Goal: Information Seeking & Learning: Learn about a topic

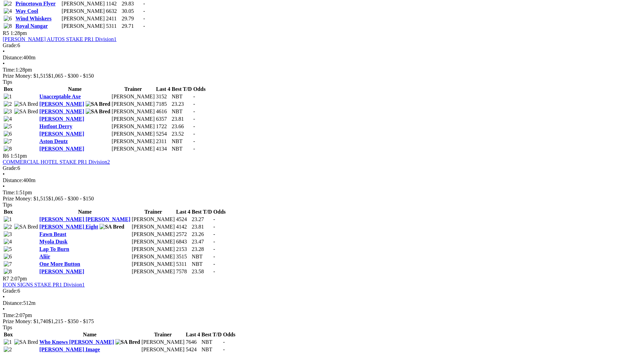
scroll to position [767, 0]
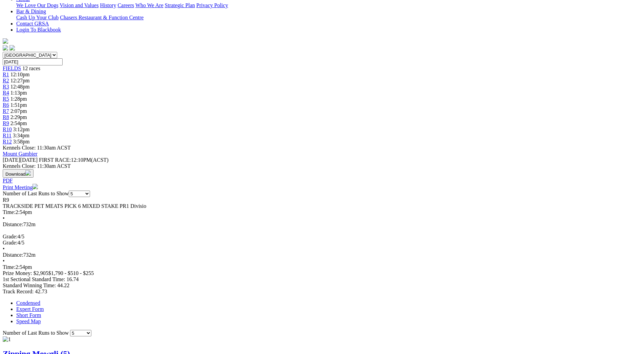
scroll to position [102, 0]
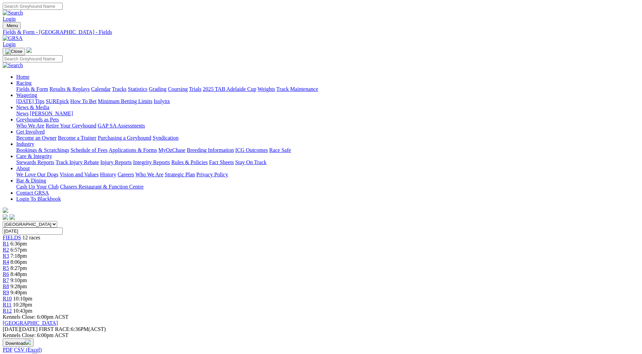
click at [48, 86] on link "Fields & Form" at bounding box center [32, 89] width 32 height 6
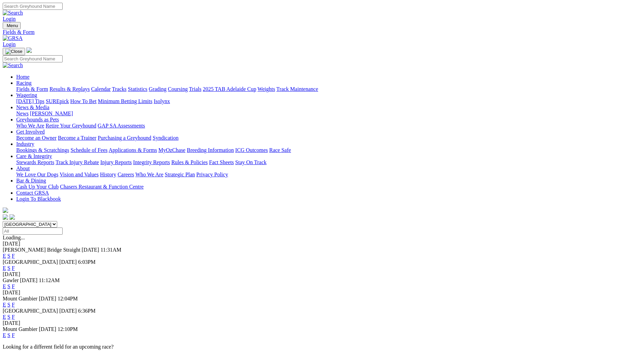
click at [111, 86] on link "Calendar" at bounding box center [101, 89] width 20 height 6
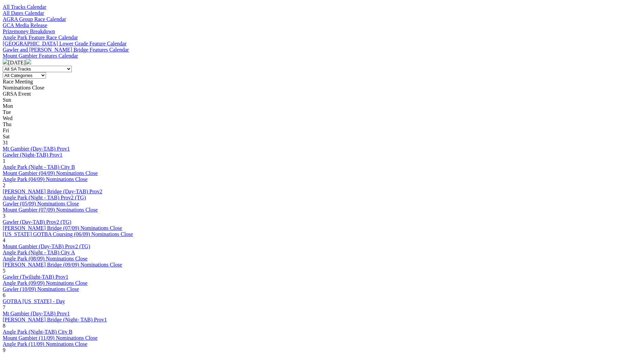
scroll to position [237, 0]
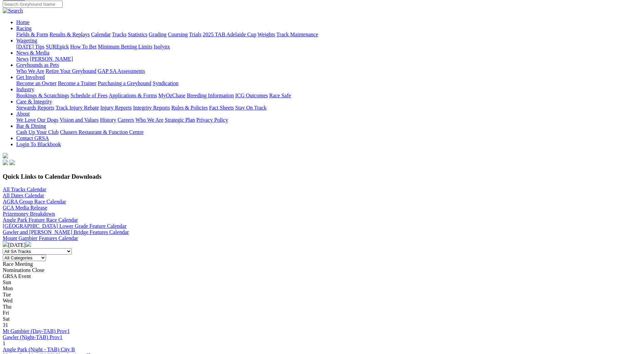
scroll to position [271, 0]
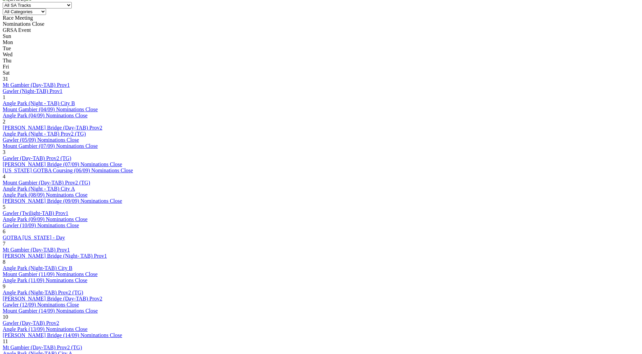
scroll to position [305, 0]
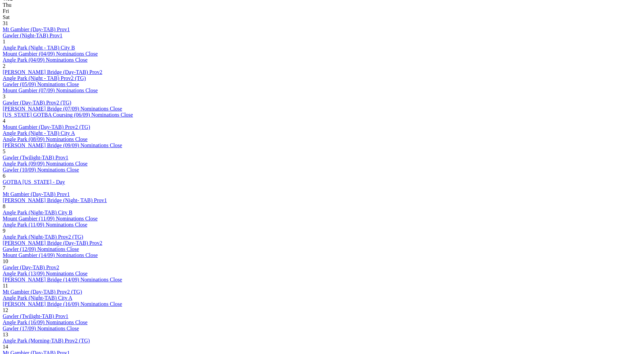
scroll to position [372, 0]
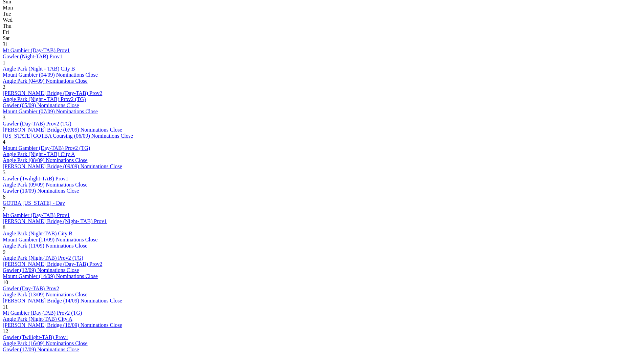
scroll to position [339, 0]
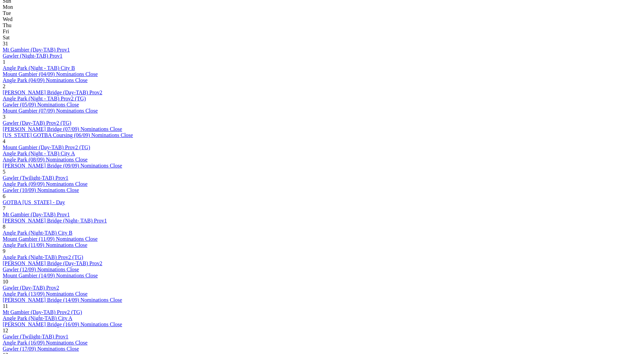
scroll to position [339, 0]
